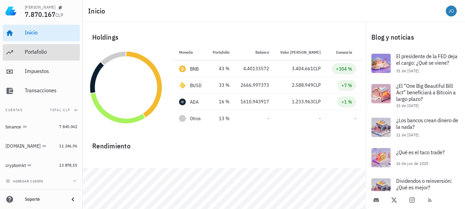
click at [27, 51] on div "Portafolio" at bounding box center [51, 52] width 52 height 7
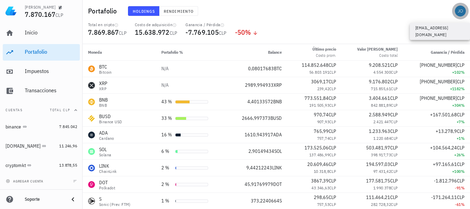
click at [462, 10] on div "avatar" at bounding box center [460, 11] width 11 height 11
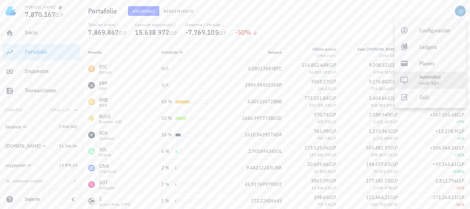
click at [428, 81] on span "modo Light" at bounding box center [430, 83] width 20 height 6
click at [419, 79] on div "Light" at bounding box center [425, 80] width 61 height 17
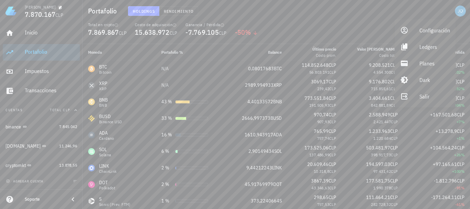
click at [2, 103] on div "Inicio Portafolio Impuestos Transacciones Cuentas Total CLP binance 7.845.042 b…" at bounding box center [41, 98] width 83 height 152
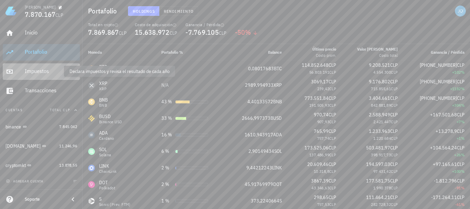
click at [39, 71] on div "Impuestos" at bounding box center [51, 71] width 52 height 7
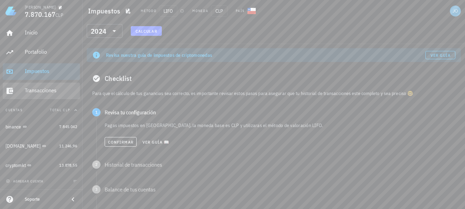
click at [40, 93] on div "Transacciones" at bounding box center [51, 90] width 52 height 7
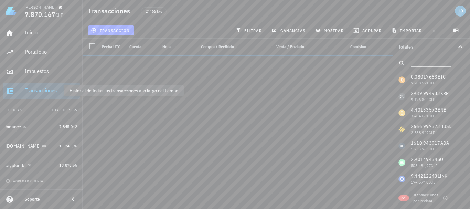
click at [40, 93] on div "Transacciones" at bounding box center [51, 90] width 52 height 7
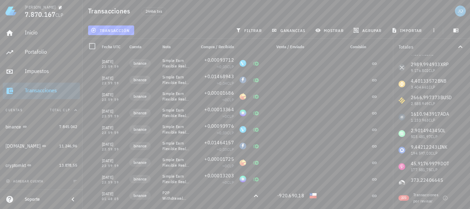
scroll to position [46, 0]
click at [155, 178] on div "binance" at bounding box center [143, 179] width 28 height 8
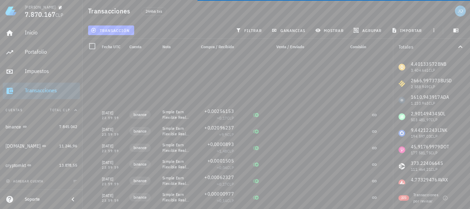
scroll to position [13470, 0]
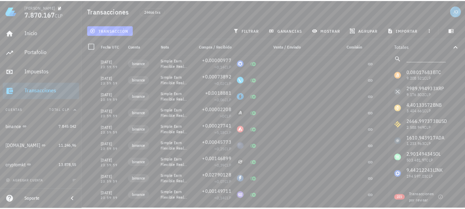
scroll to position [0, 0]
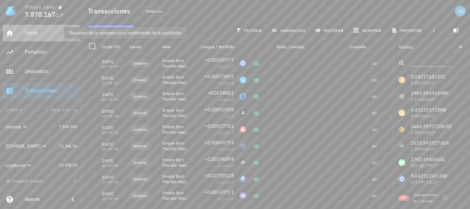
click at [41, 33] on div "Inicio" at bounding box center [51, 32] width 52 height 7
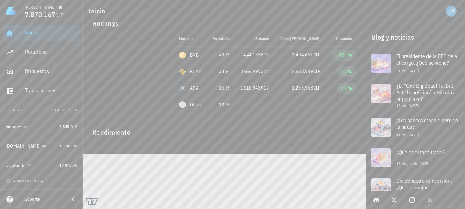
scroll to position [22, 0]
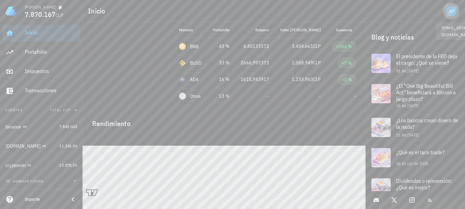
click at [454, 11] on div "avatar" at bounding box center [451, 11] width 11 height 11
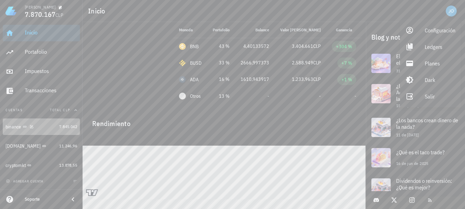
click at [13, 125] on div "binance" at bounding box center [14, 127] width 16 height 6
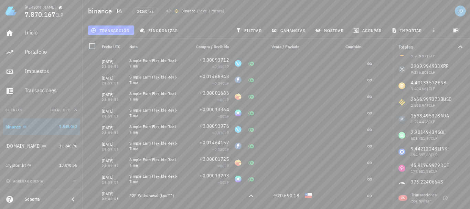
scroll to position [36, 0]
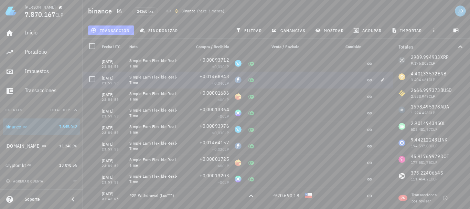
click at [181, 79] on div "Simple Earn Flexible Real-Time" at bounding box center [157, 80] width 61 height 17
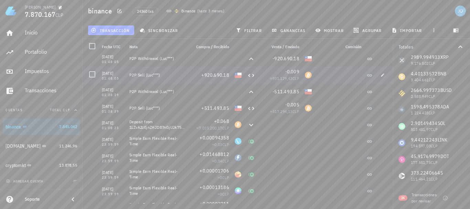
scroll to position [138, 0]
click at [194, 75] on div "+920.690,18" at bounding box center [210, 74] width 39 height 7
click at [149, 77] on div "P2P Sell (Luc***)" at bounding box center [157, 74] width 61 height 17
click at [167, 79] on div "P2P Sell (Luc***)" at bounding box center [157, 74] width 61 height 17
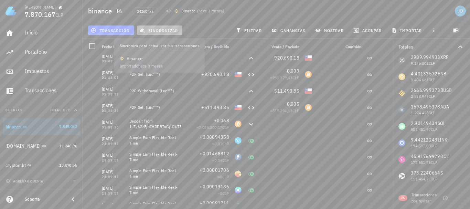
click at [163, 32] on span "sincronizar" at bounding box center [159, 31] width 37 height 6
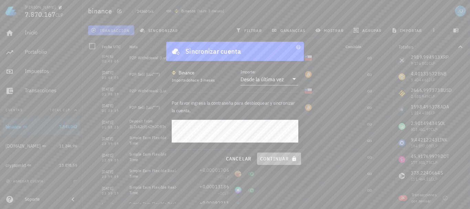
click at [272, 157] on span "continuar" at bounding box center [279, 159] width 39 height 6
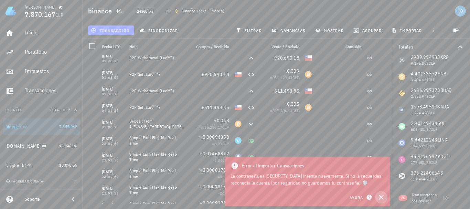
click at [381, 197] on icon "button" at bounding box center [381, 197] width 5 height 5
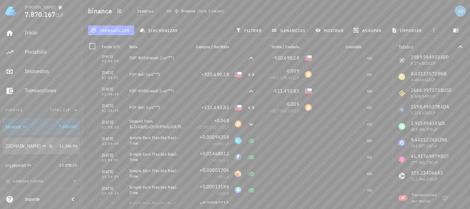
click at [21, 145] on div "buda.com" at bounding box center [23, 146] width 35 height 6
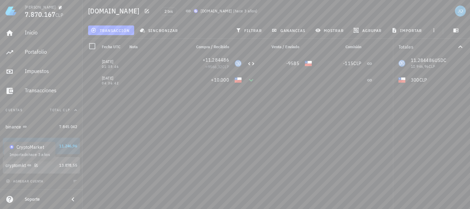
click at [31, 164] on icon at bounding box center [29, 165] width 4 height 4
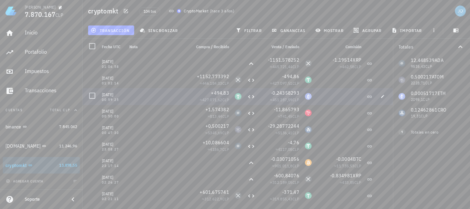
click at [191, 97] on div "≈ 427.071,62 CLP" at bounding box center [210, 99] width 39 height 7
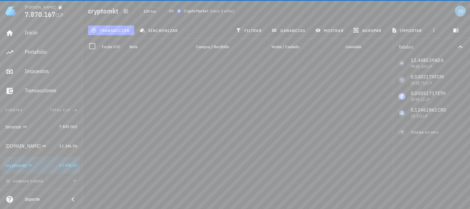
scroll to position [1571, 0]
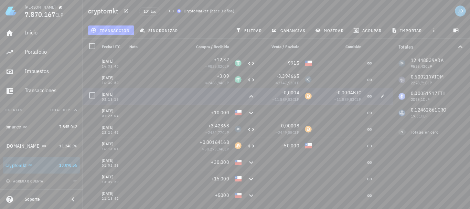
click at [188, 94] on div at bounding box center [210, 96] width 44 height 17
click at [235, 145] on div "BTC-icon" at bounding box center [238, 145] width 7 height 7
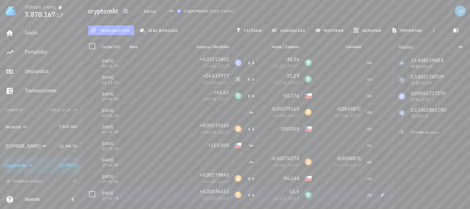
scroll to position [1157, 0]
click at [292, 29] on span "ganancias" at bounding box center [289, 31] width 32 height 6
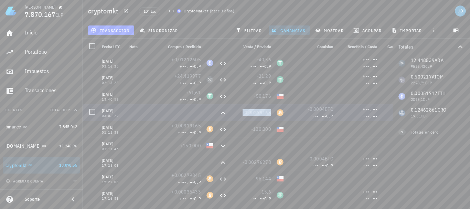
click at [255, 114] on span "-0,00279165" at bounding box center [257, 112] width 29 height 6
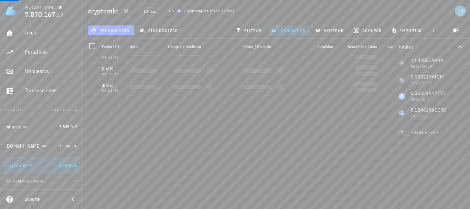
scroll to position [0, 0]
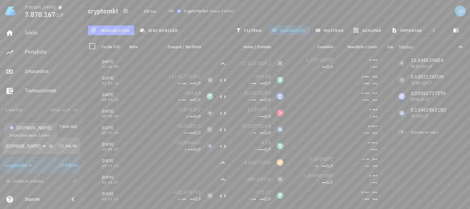
click at [42, 144] on icon at bounding box center [44, 146] width 4 height 4
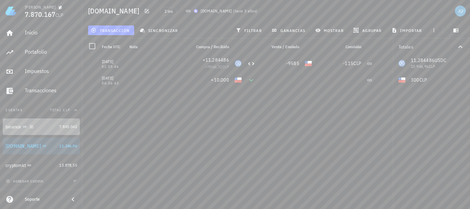
click at [17, 129] on div "binance" at bounding box center [14, 127] width 16 height 6
